Goal: Information Seeking & Learning: Check status

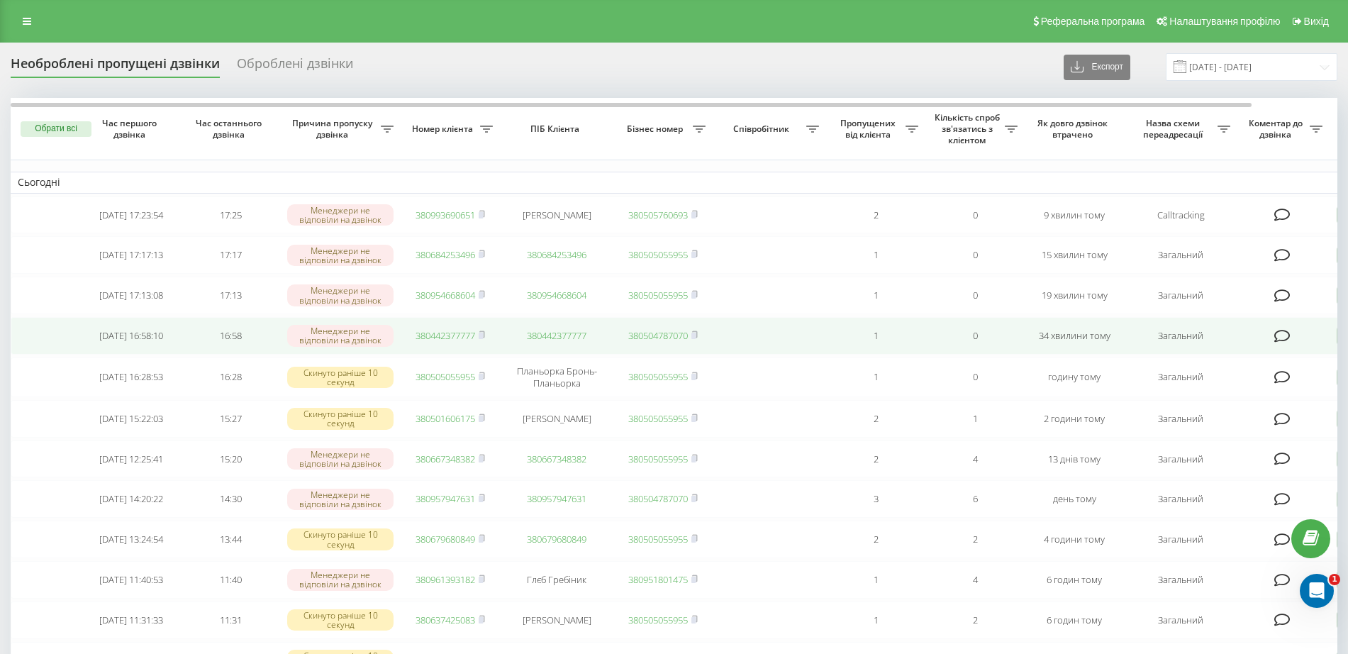
click at [443, 342] on link "380442377777" at bounding box center [446, 335] width 60 height 13
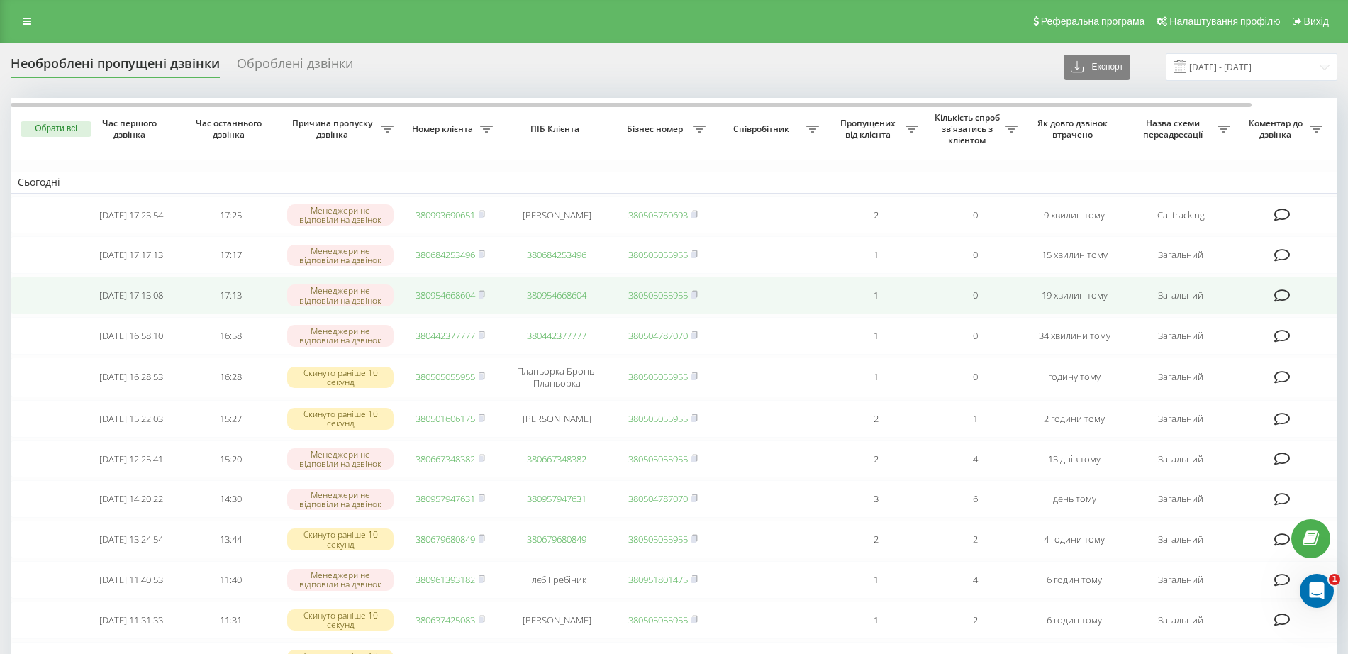
click at [452, 301] on link "380954668604" at bounding box center [446, 295] width 60 height 13
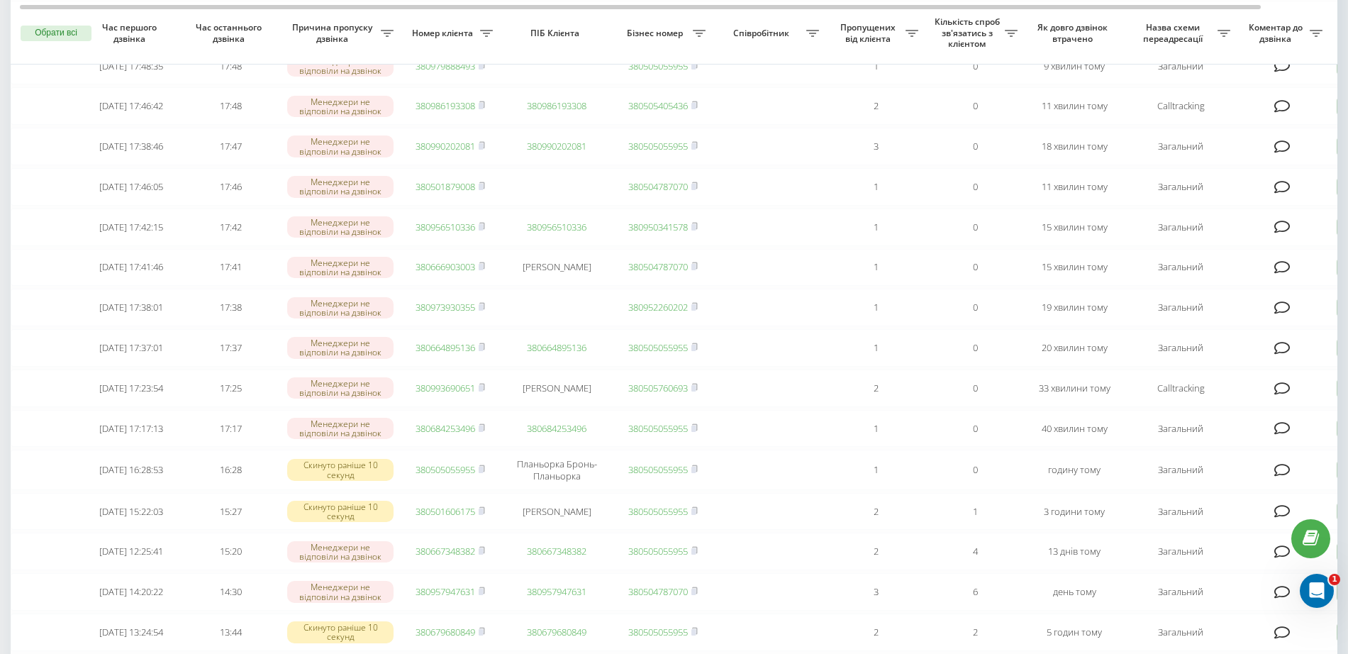
scroll to position [177, 0]
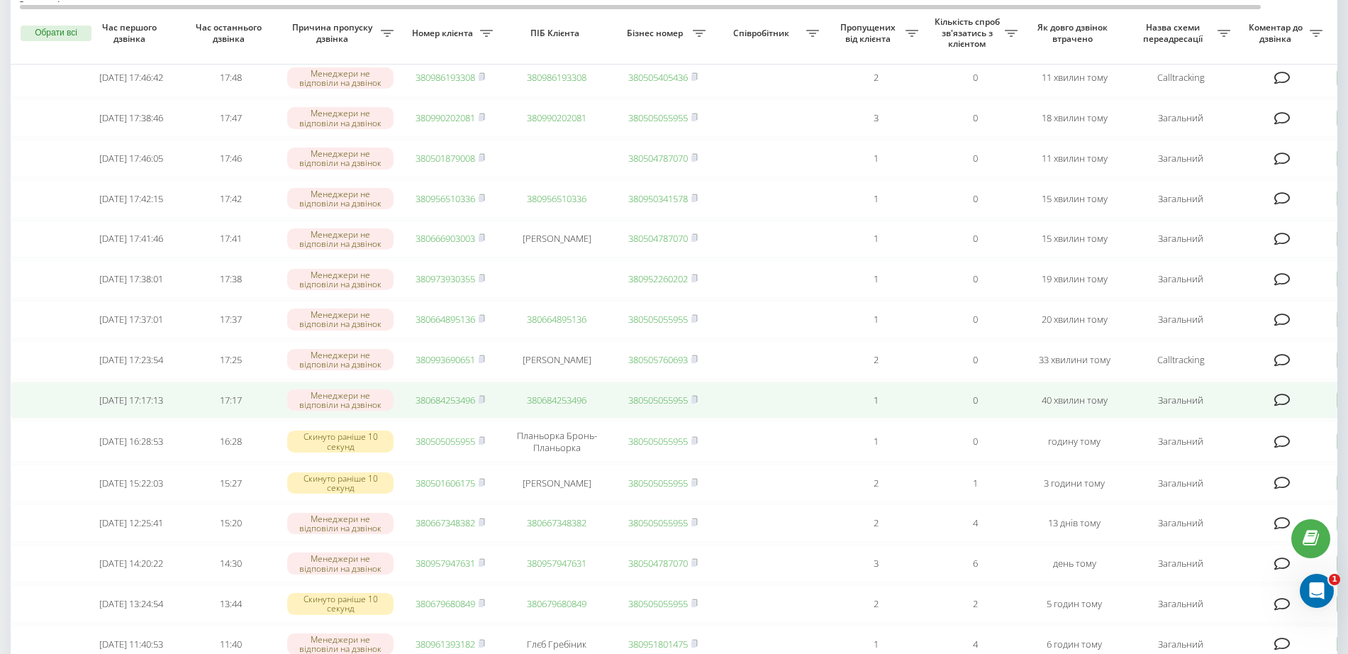
click at [462, 406] on link "380684253496" at bounding box center [446, 400] width 60 height 13
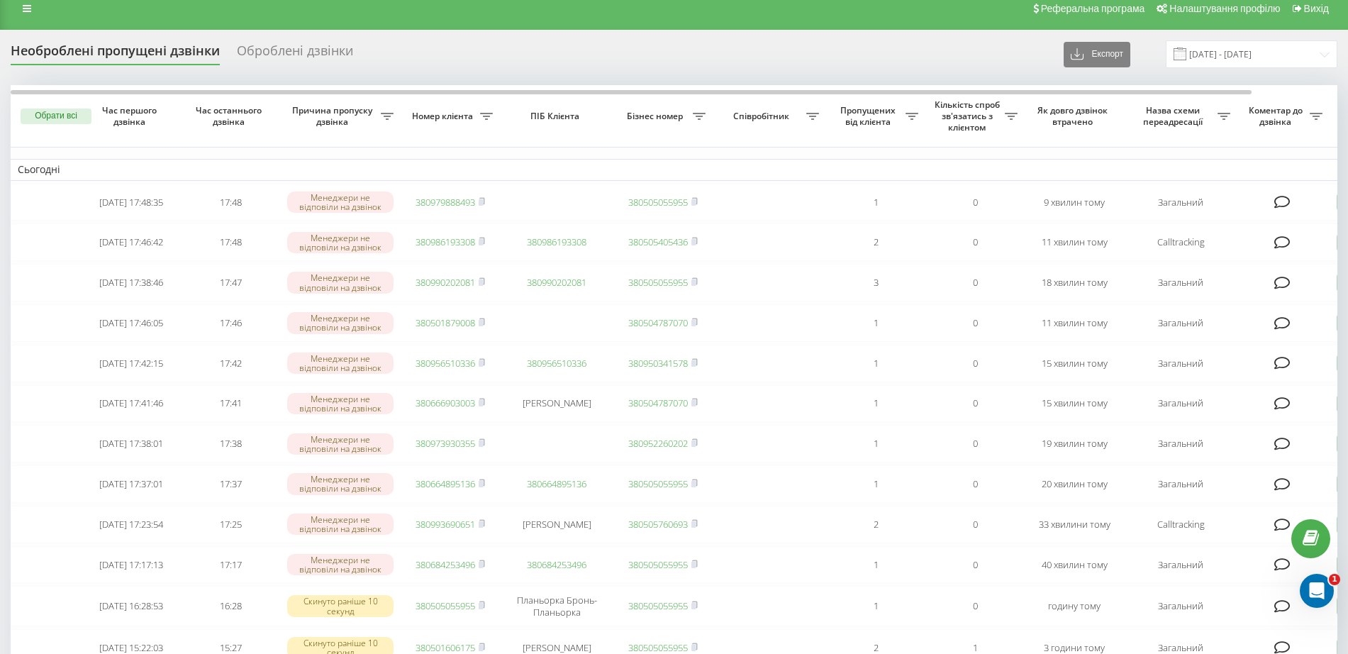
scroll to position [0, 0]
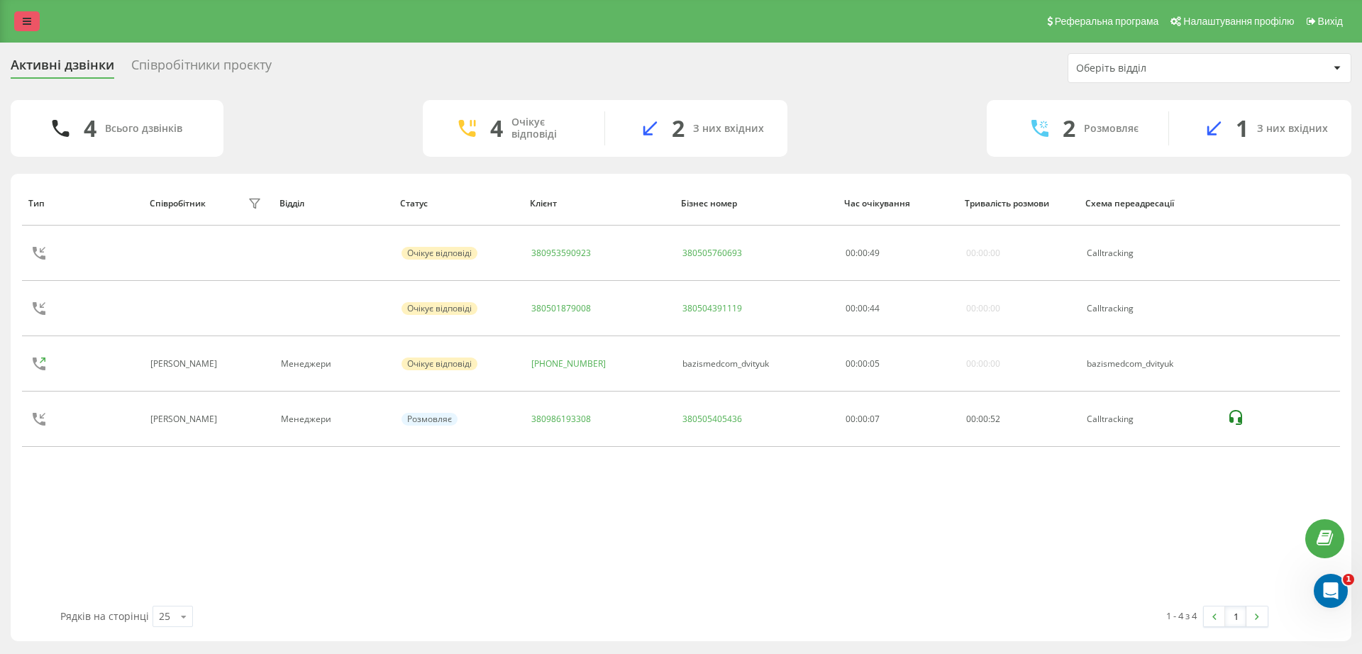
click at [18, 19] on link at bounding box center [27, 21] width 26 height 20
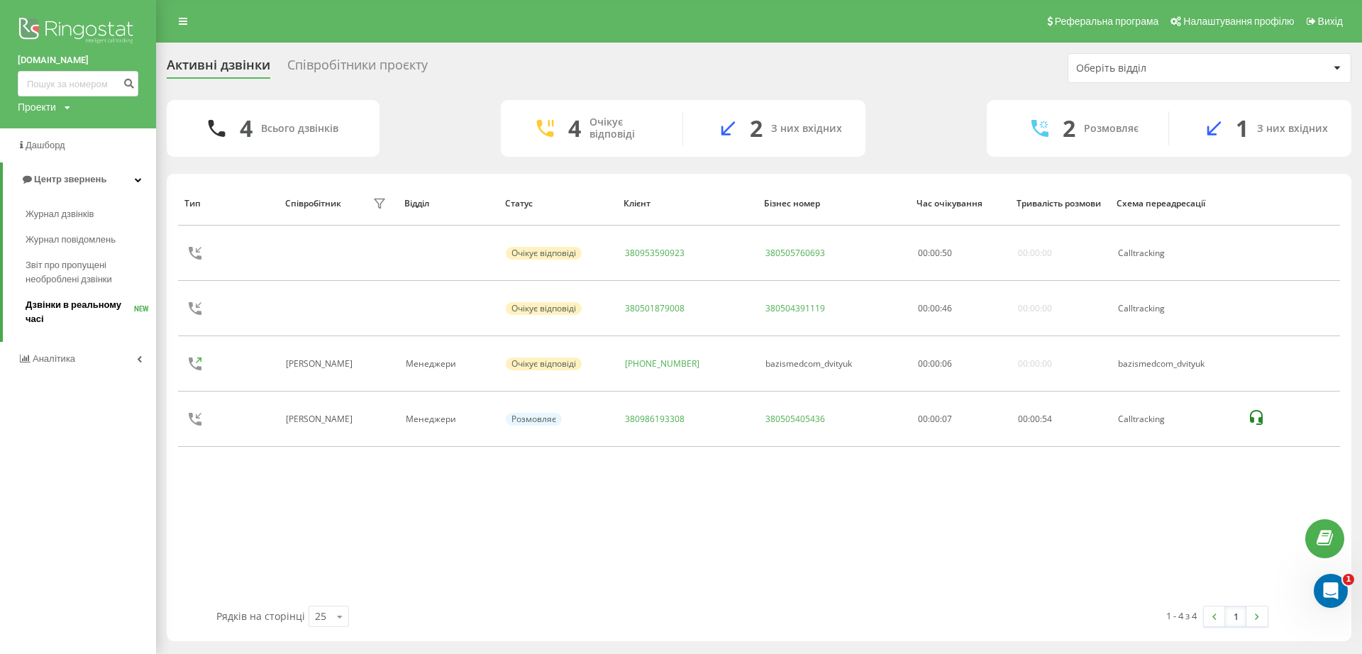
click at [50, 306] on span "Дзвінки в реальному часі" at bounding box center [80, 312] width 109 height 28
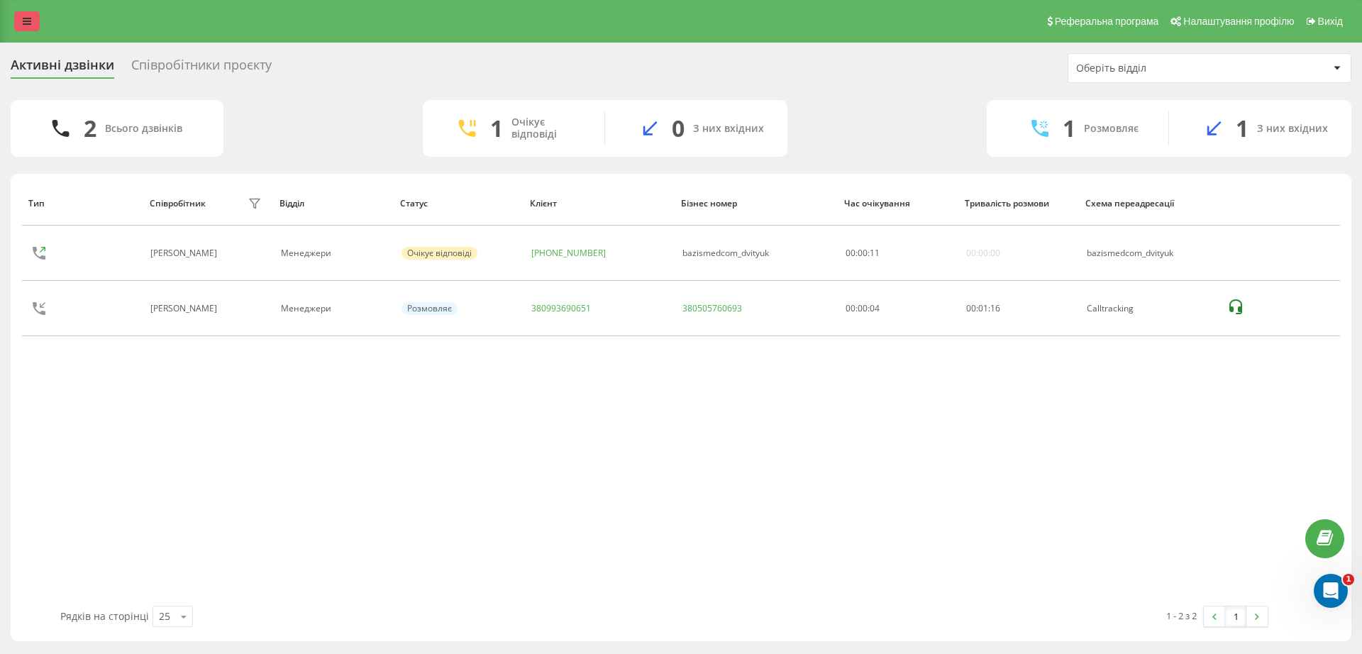
click at [24, 30] on link at bounding box center [27, 21] width 26 height 20
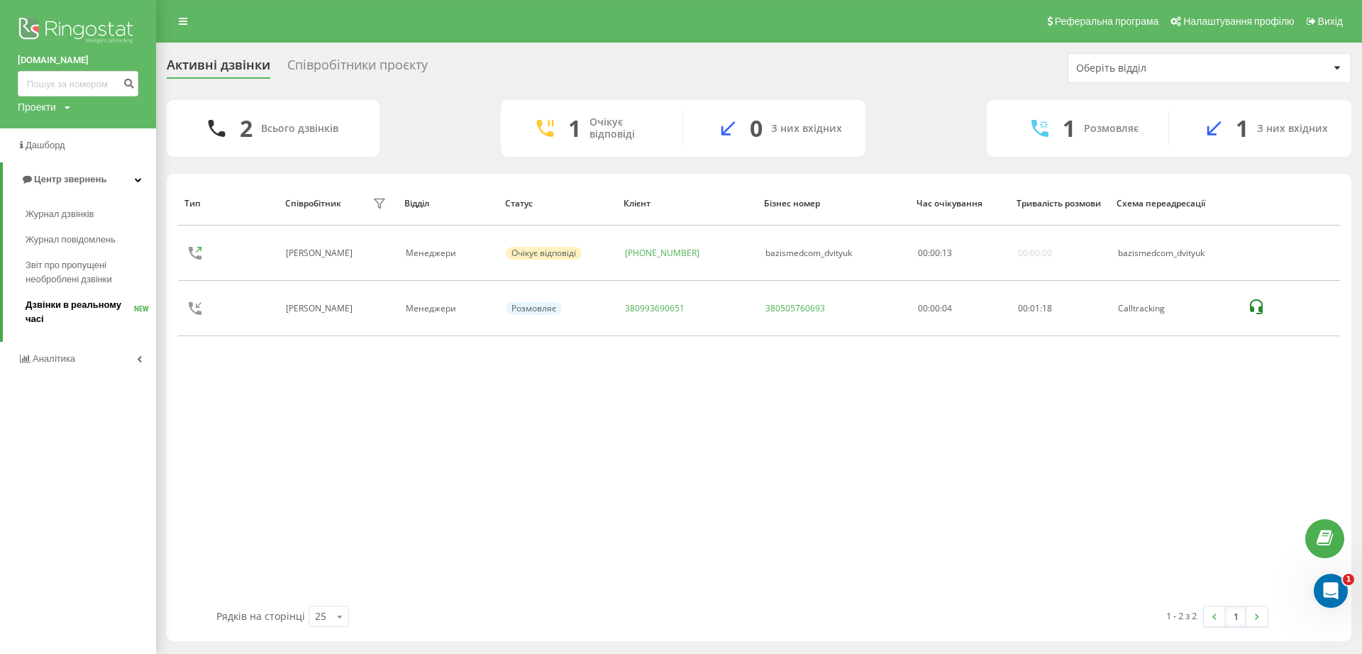
click at [60, 313] on span "Дзвінки в реальному часі" at bounding box center [80, 312] width 109 height 28
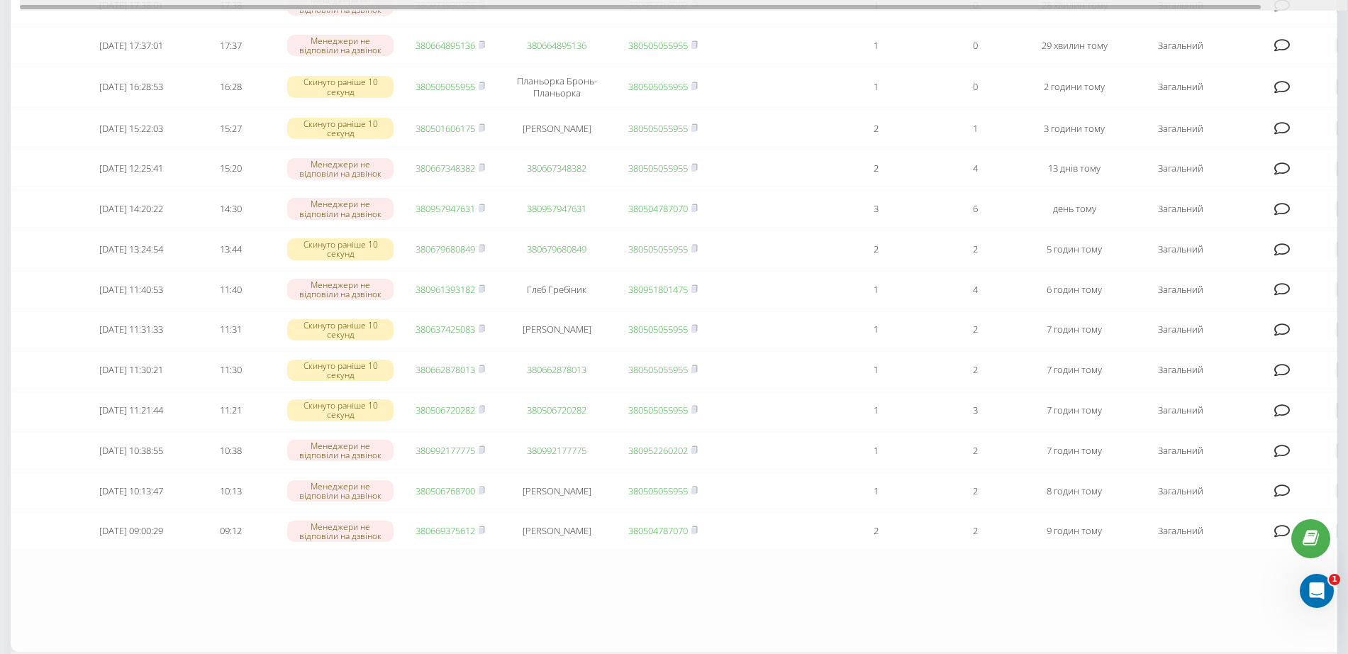
scroll to position [266, 0]
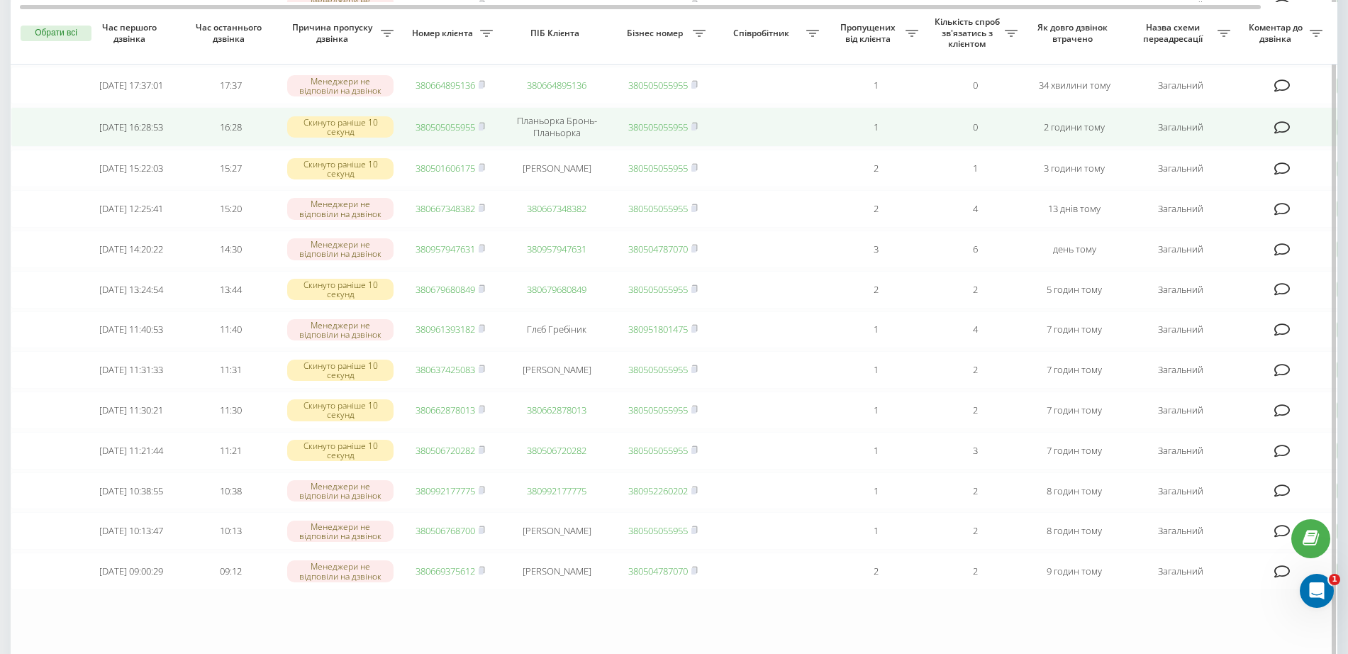
click at [458, 133] on link "380505055955" at bounding box center [446, 127] width 60 height 13
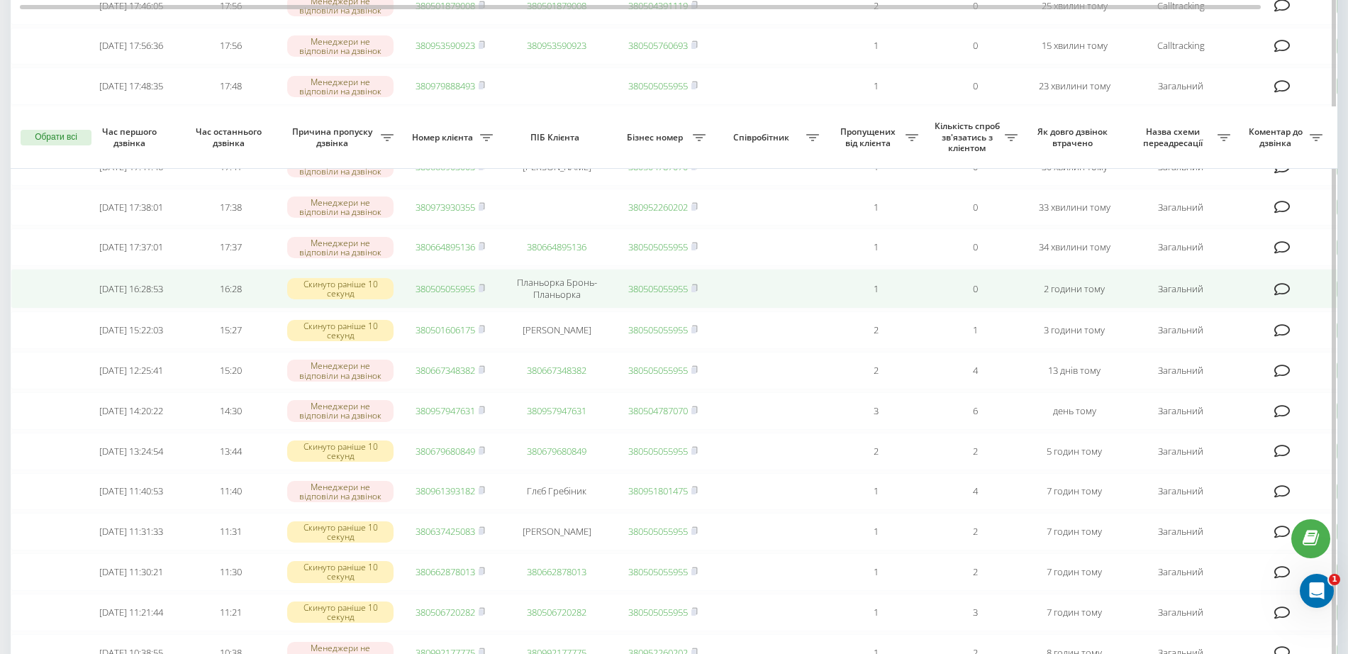
scroll to position [355, 0]
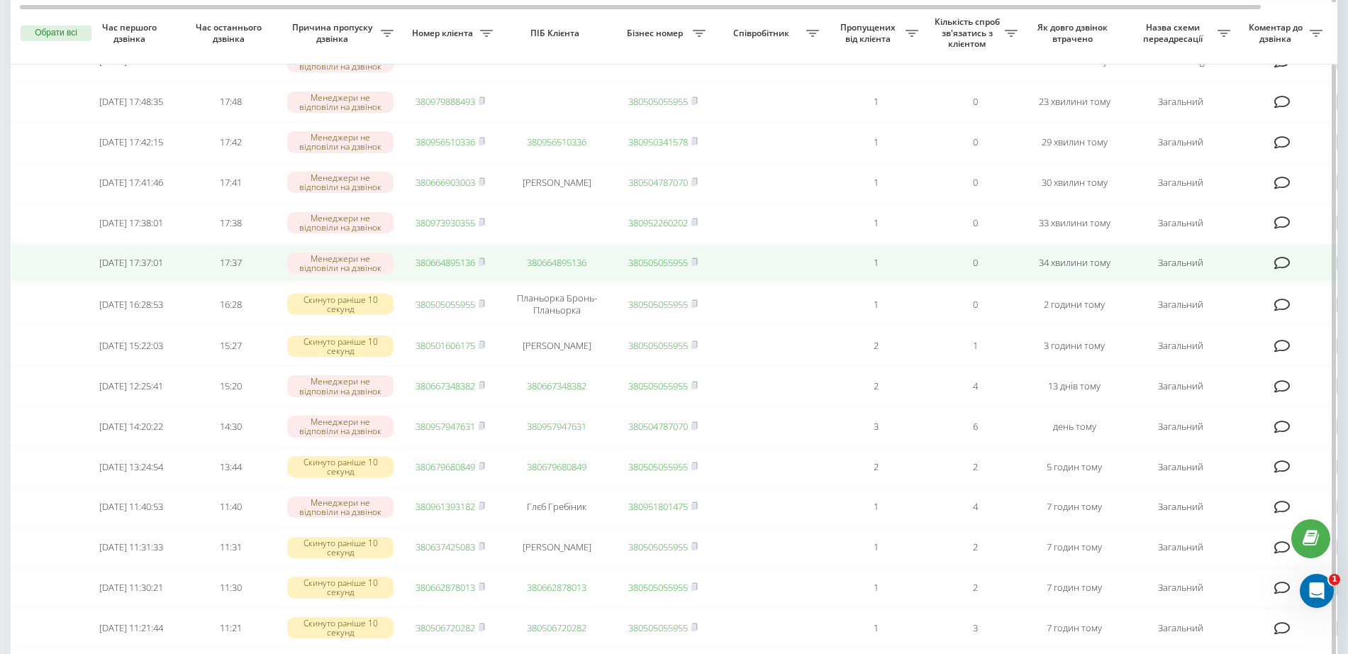
click at [446, 269] on link "380664895136" at bounding box center [446, 262] width 60 height 13
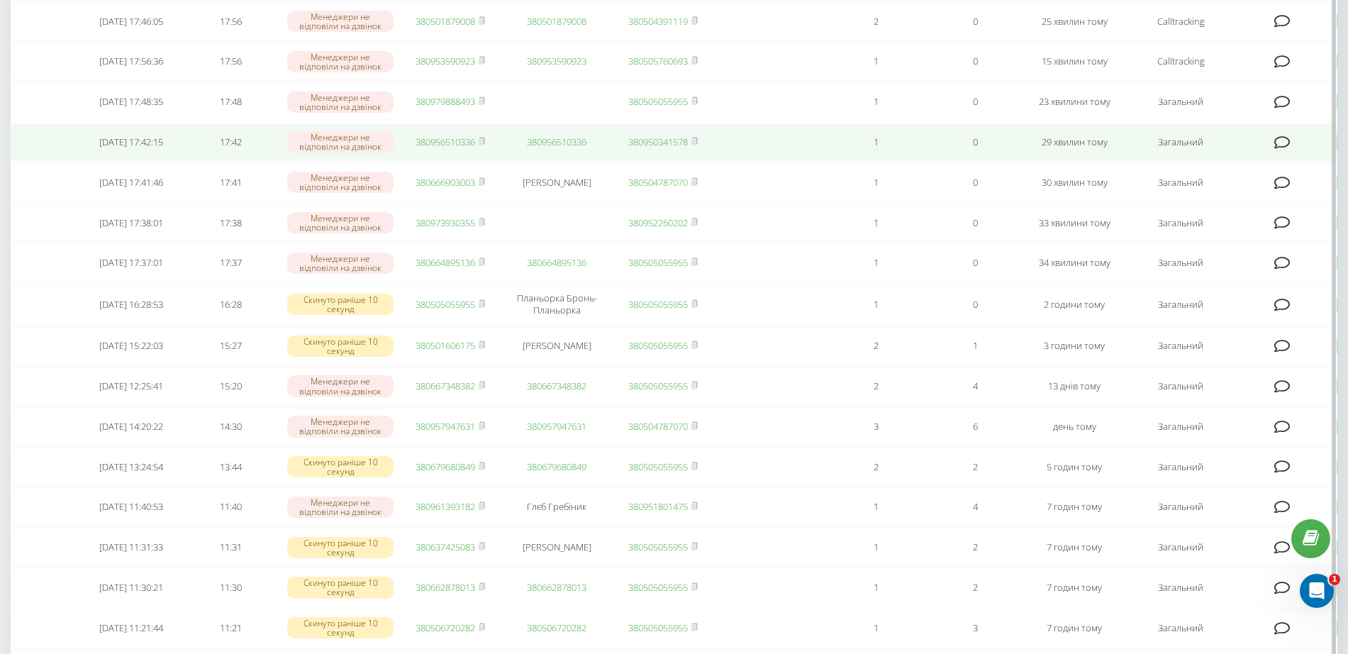
scroll to position [89, 0]
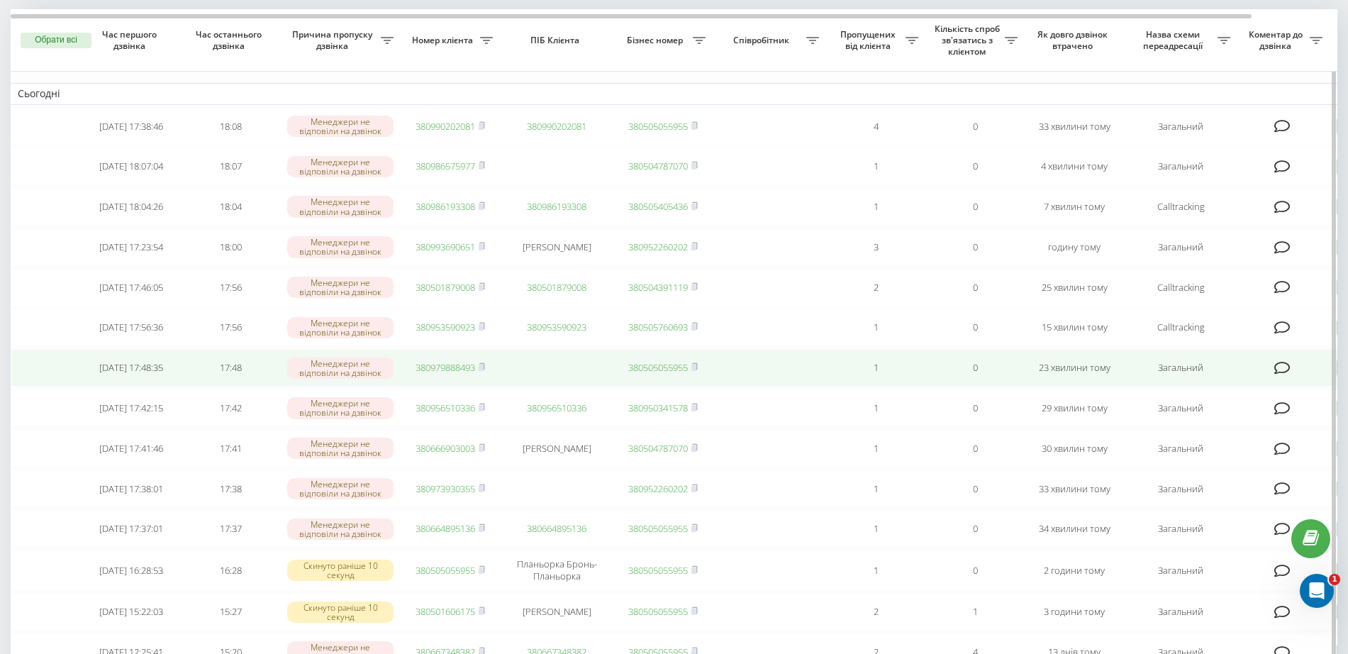
click at [450, 374] on link "380979888493" at bounding box center [446, 367] width 60 height 13
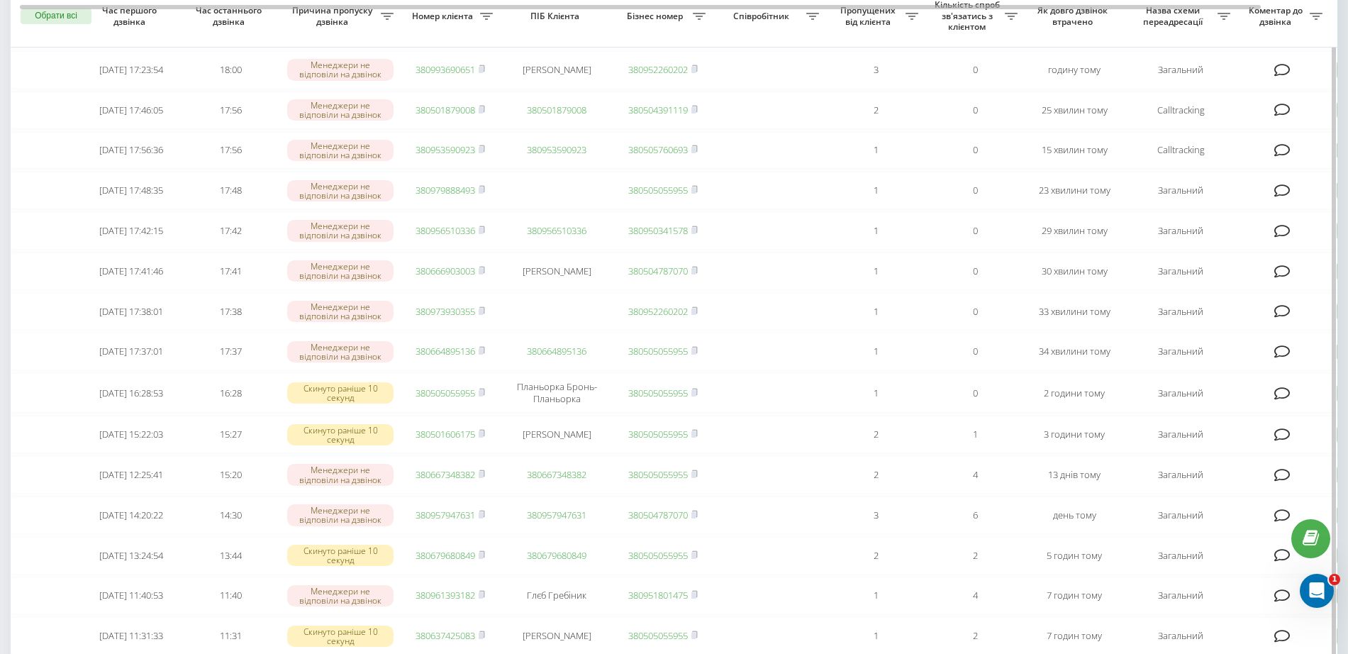
scroll to position [0, 0]
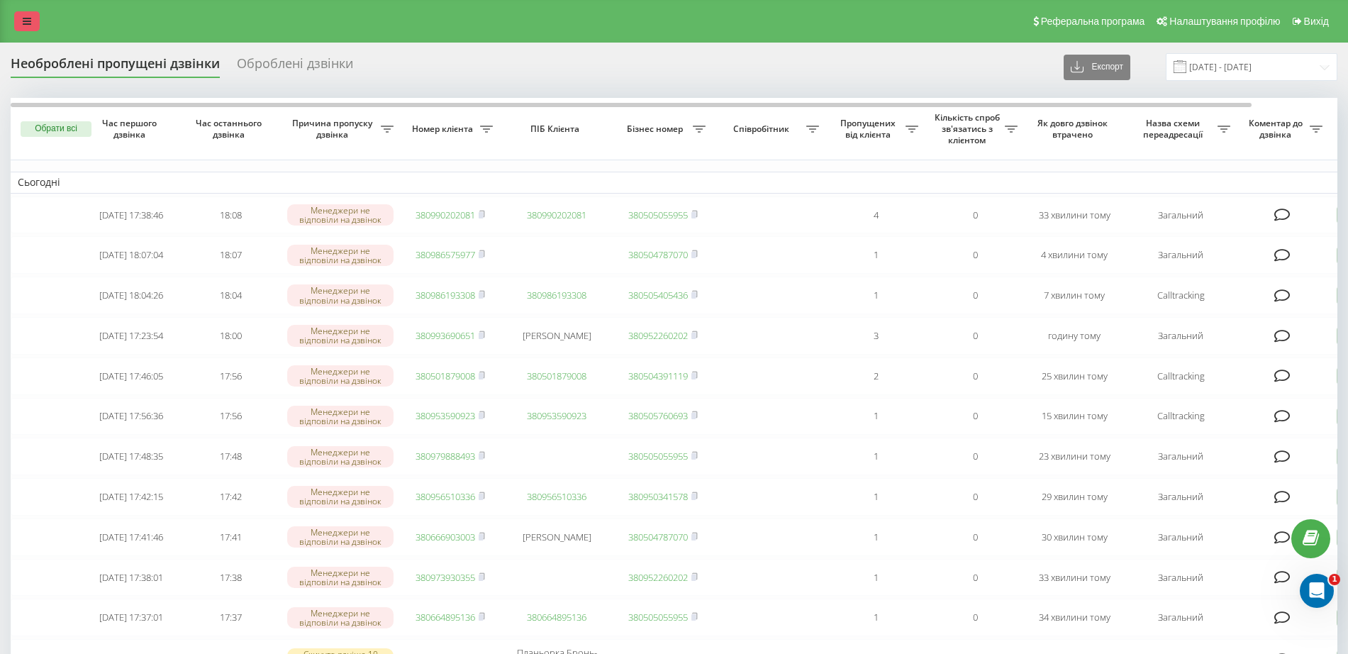
click at [32, 11] on link at bounding box center [27, 21] width 26 height 20
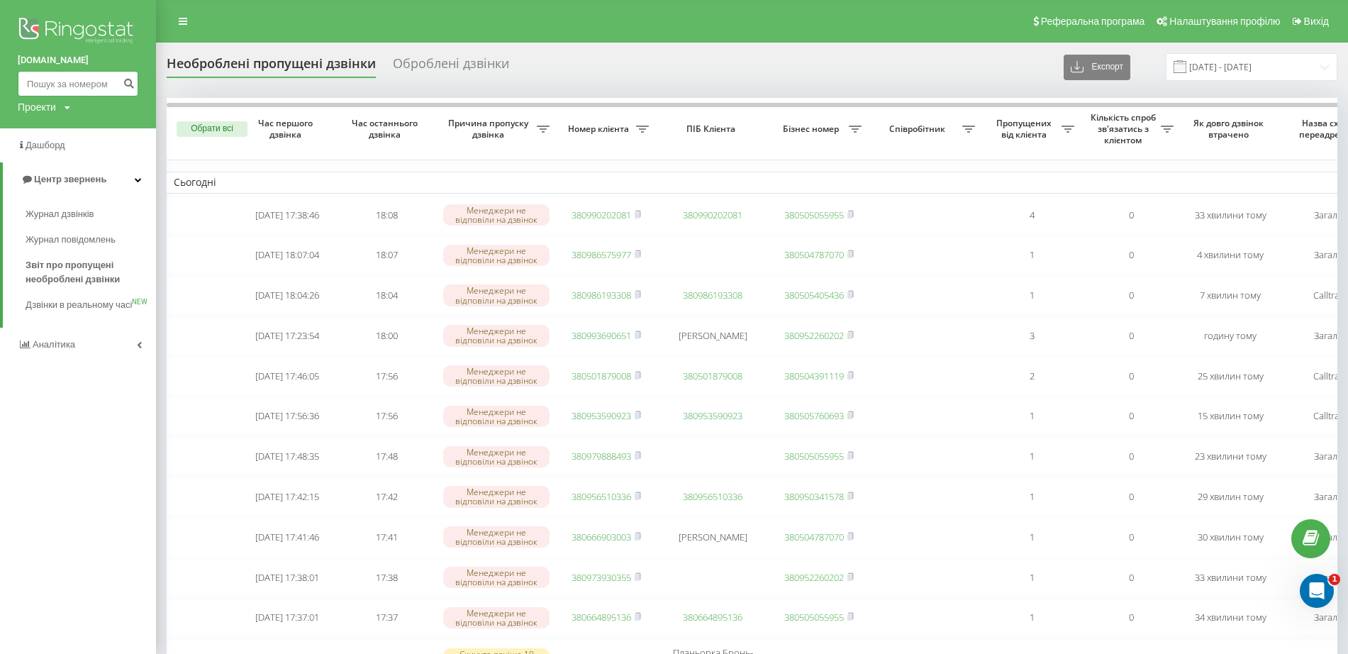
click at [55, 77] on input at bounding box center [78, 84] width 121 height 26
paste input "380979888493"
type input "380979888493"
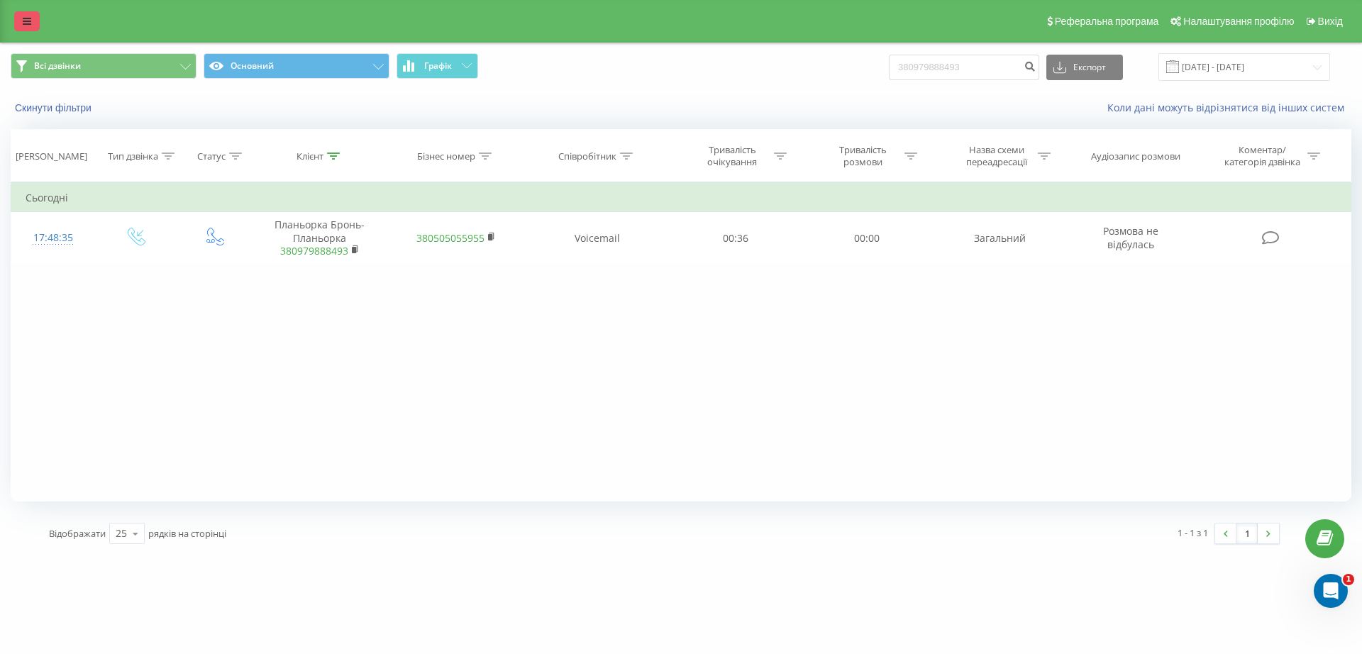
drag, startPoint x: 26, startPoint y: 15, endPoint x: 39, endPoint y: 24, distance: 16.3
click at [26, 15] on link at bounding box center [27, 21] width 26 height 20
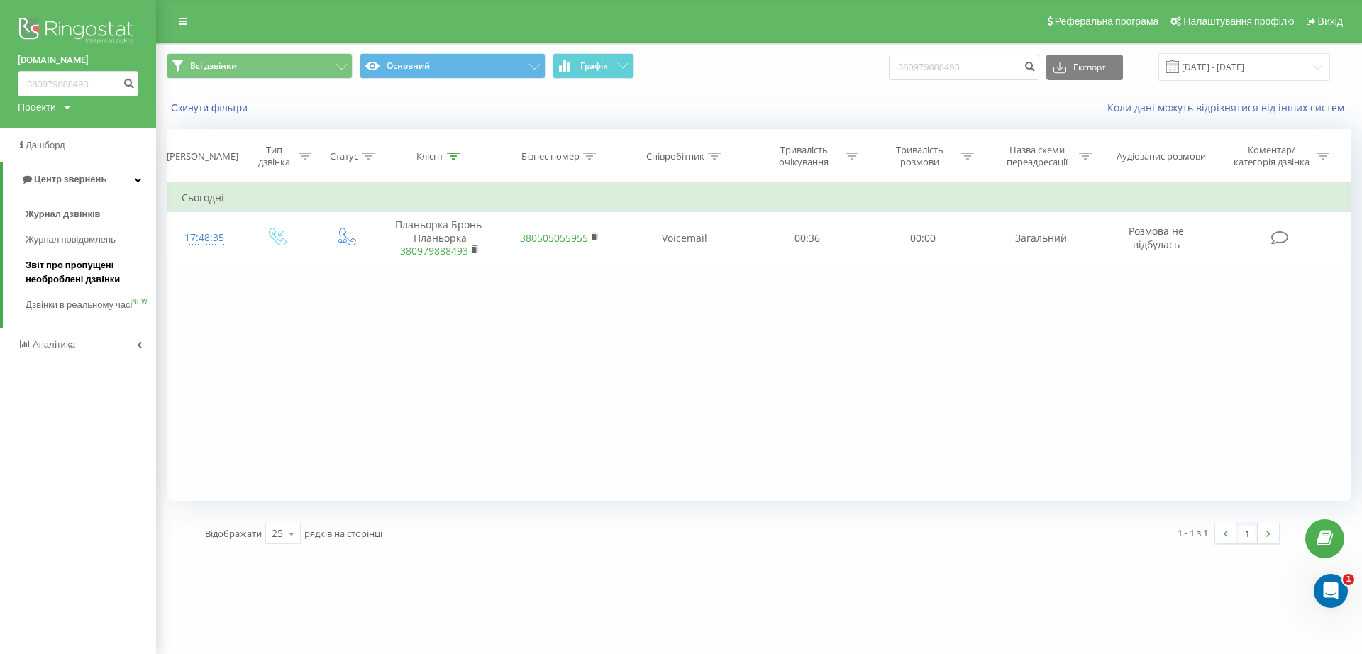
click at [84, 269] on span "Звіт про пропущені необроблені дзвінки" at bounding box center [87, 272] width 123 height 28
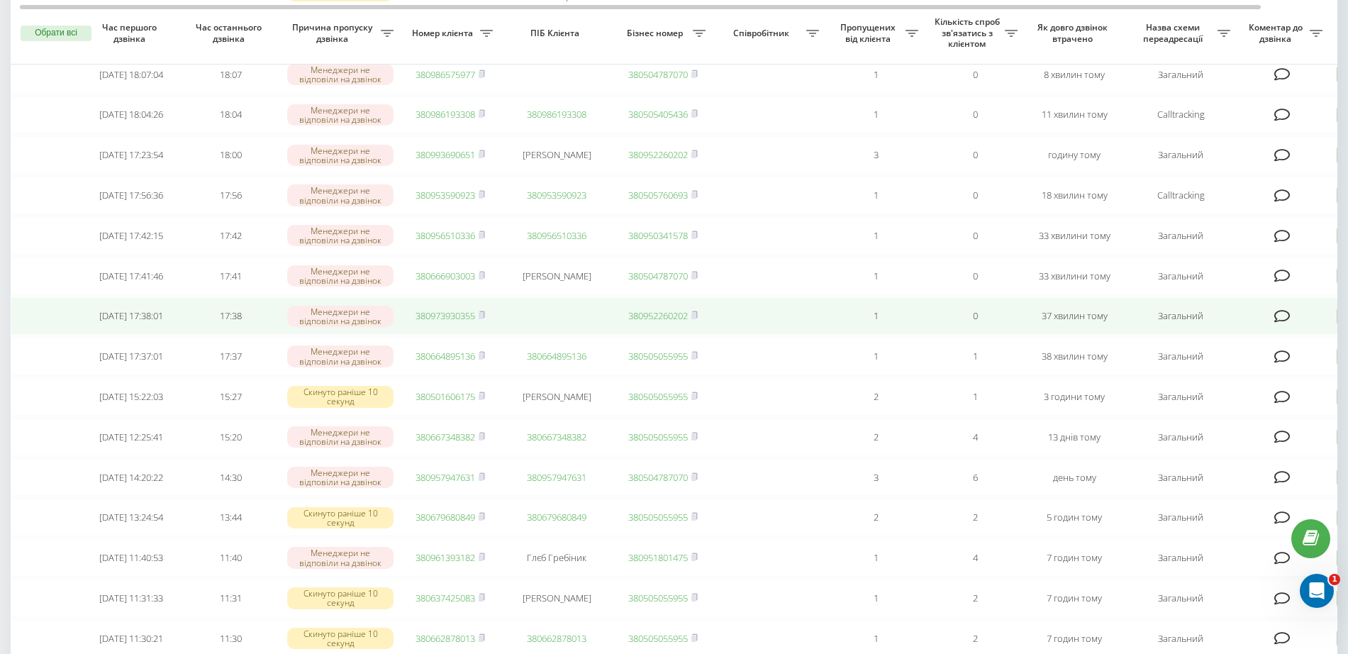
click at [468, 322] on link "380973930355" at bounding box center [446, 315] width 60 height 13
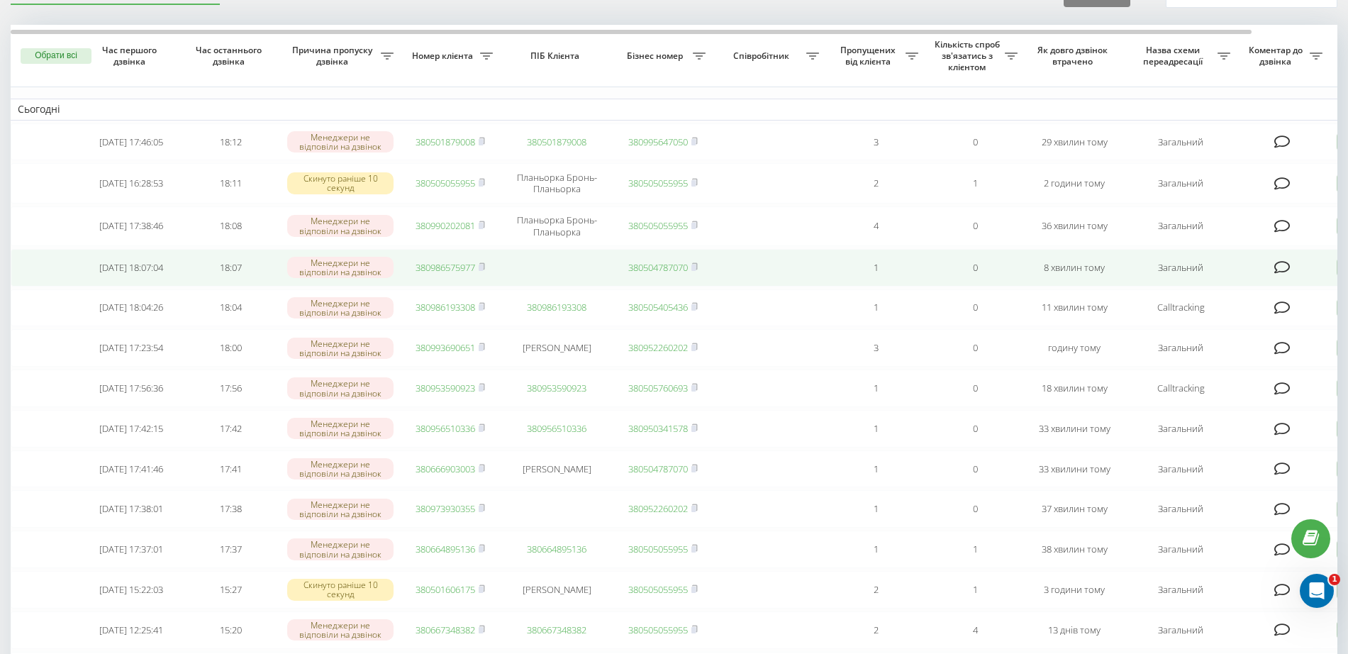
scroll to position [89, 0]
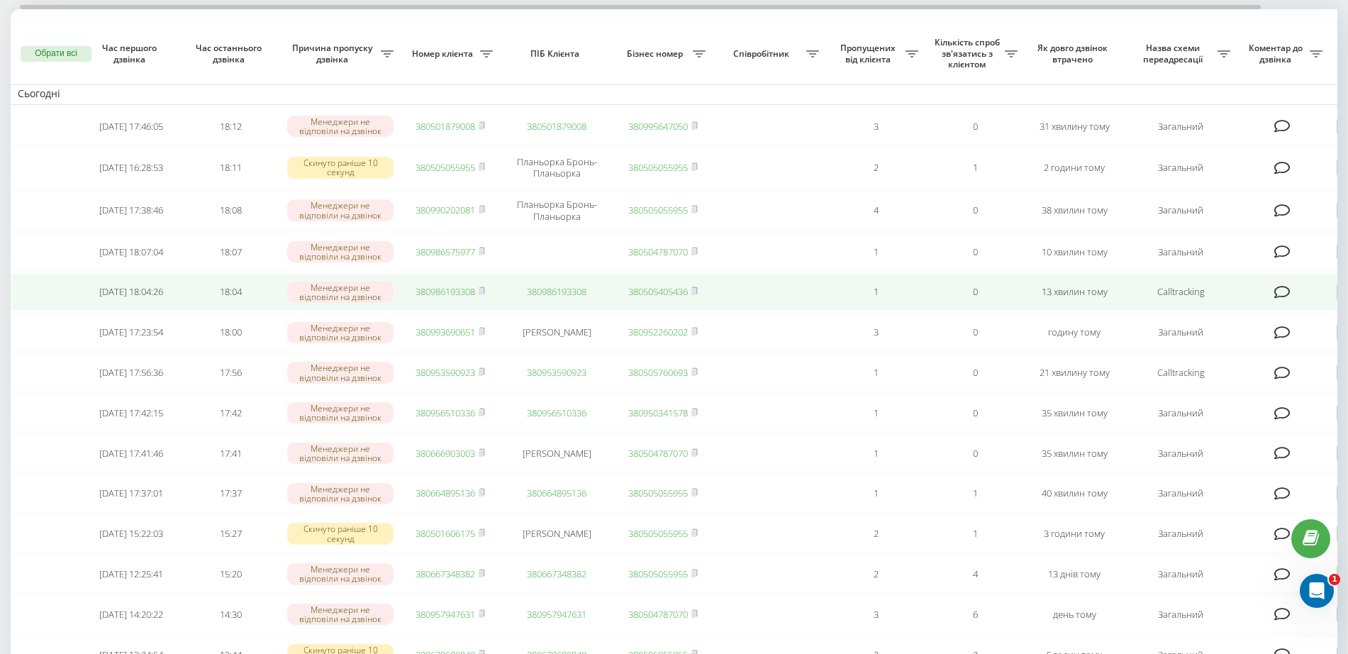
scroll to position [177, 0]
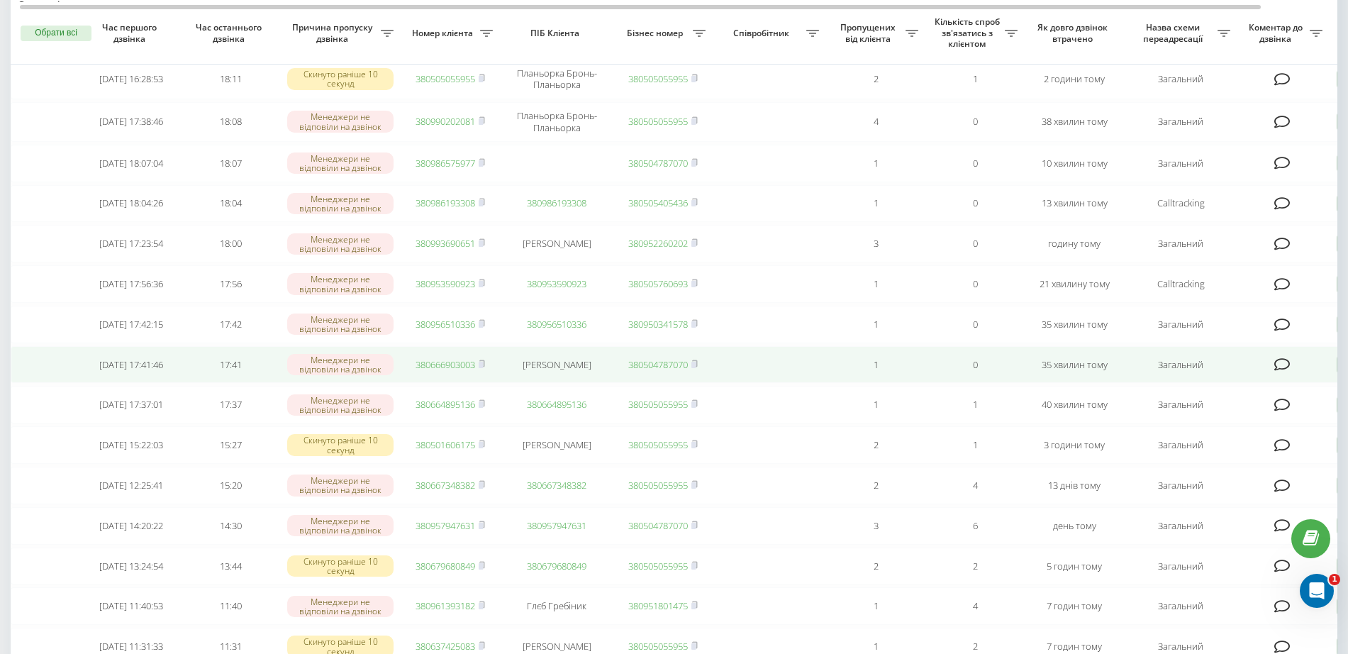
click at [448, 371] on link "380666903003" at bounding box center [446, 364] width 60 height 13
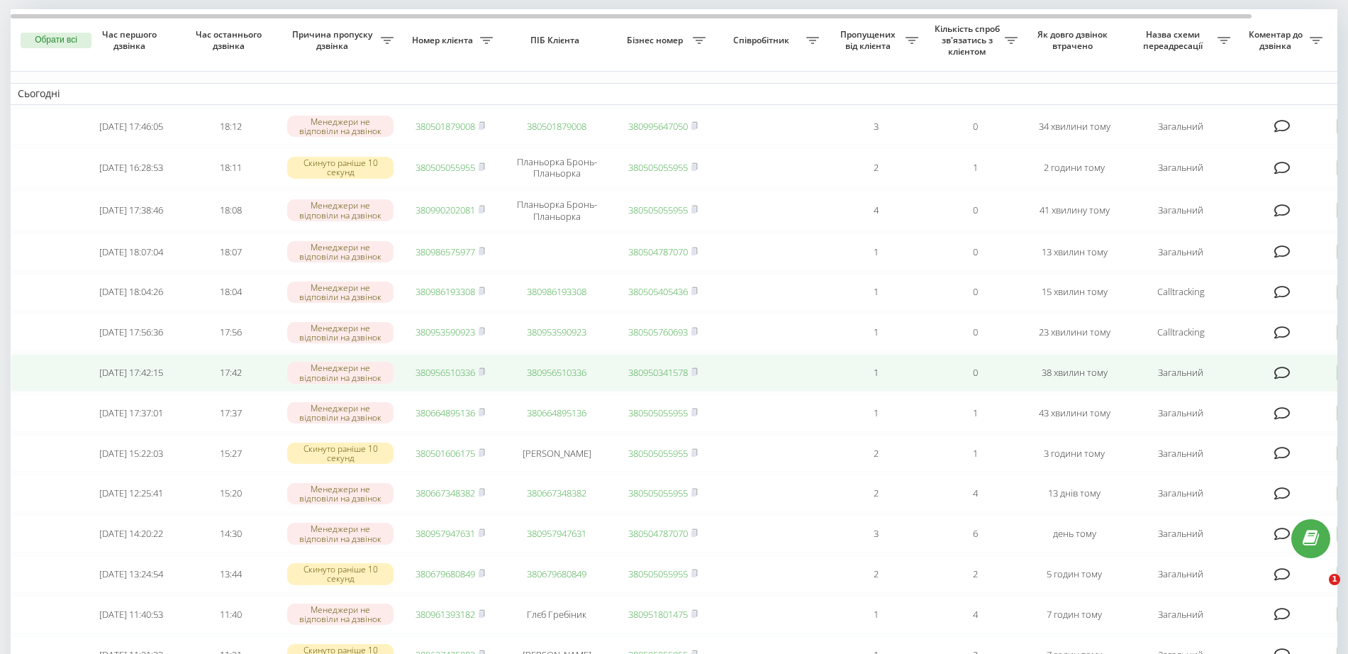
click at [461, 379] on link "380956510336" at bounding box center [446, 372] width 60 height 13
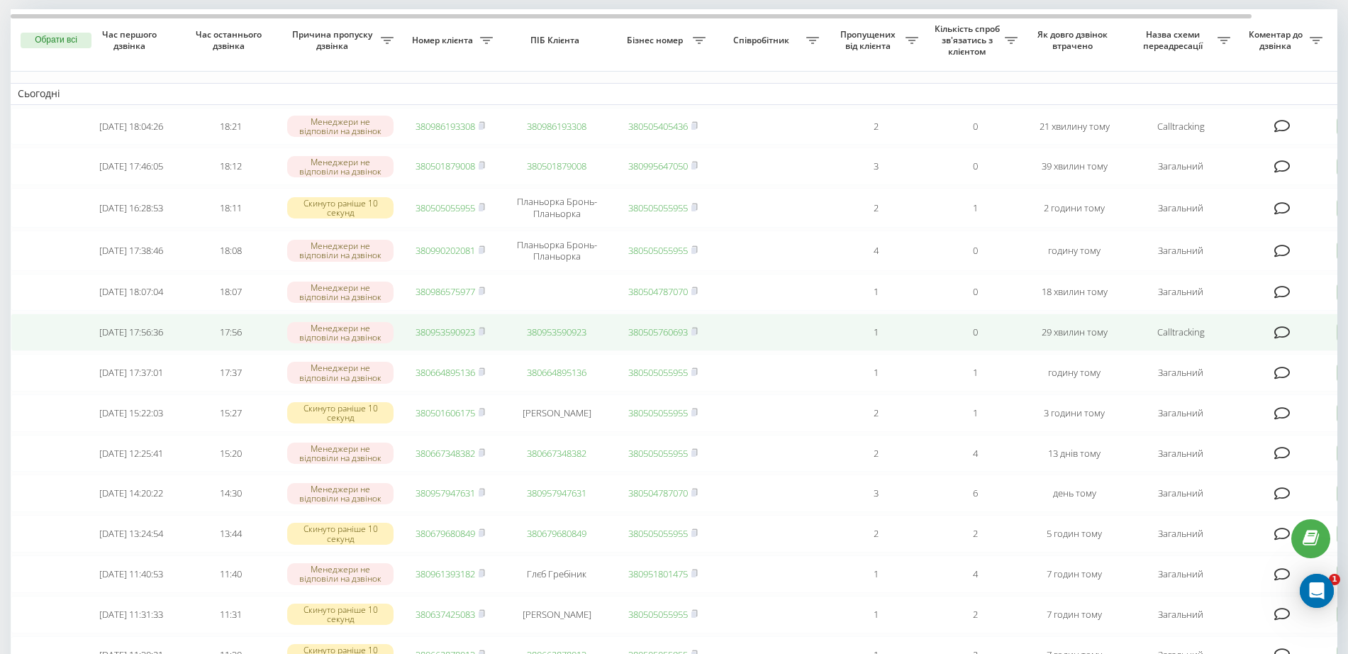
click at [467, 333] on td "380953590923" at bounding box center [450, 332] width 99 height 38
click at [449, 338] on link "380953590923" at bounding box center [446, 332] width 60 height 13
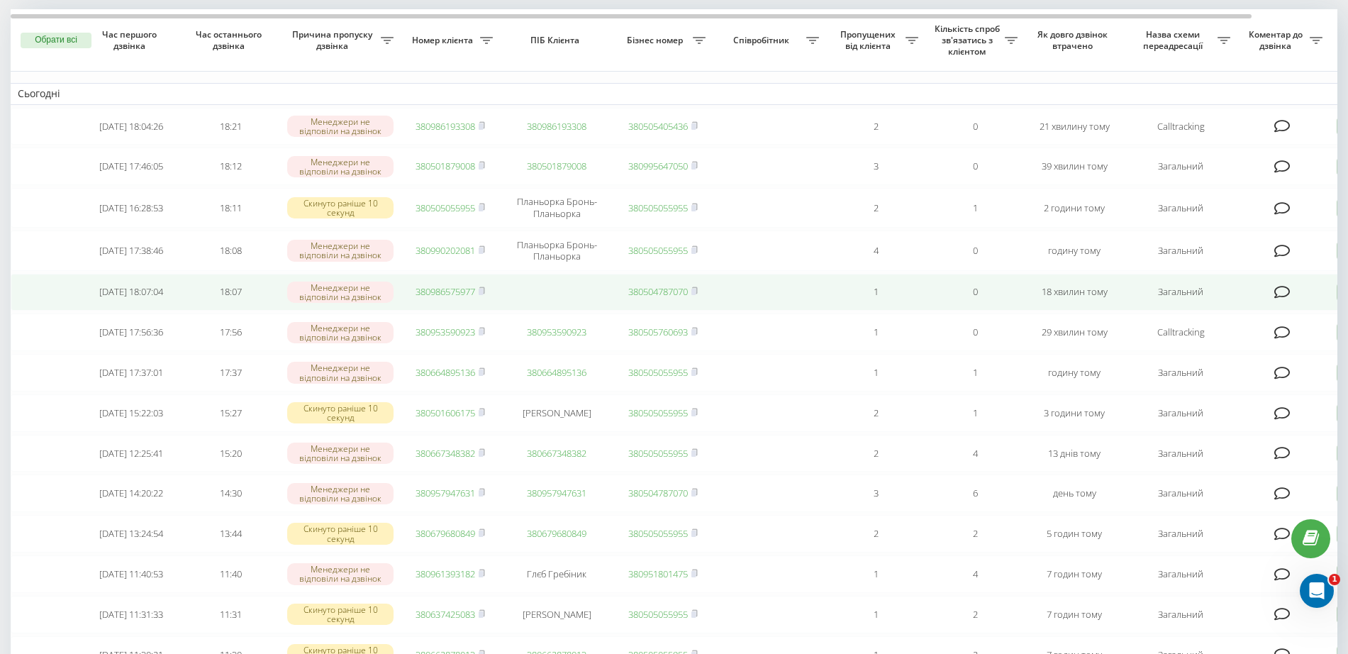
click at [456, 298] on link "380986575977" at bounding box center [446, 291] width 60 height 13
